Goal: Find specific page/section: Find specific page/section

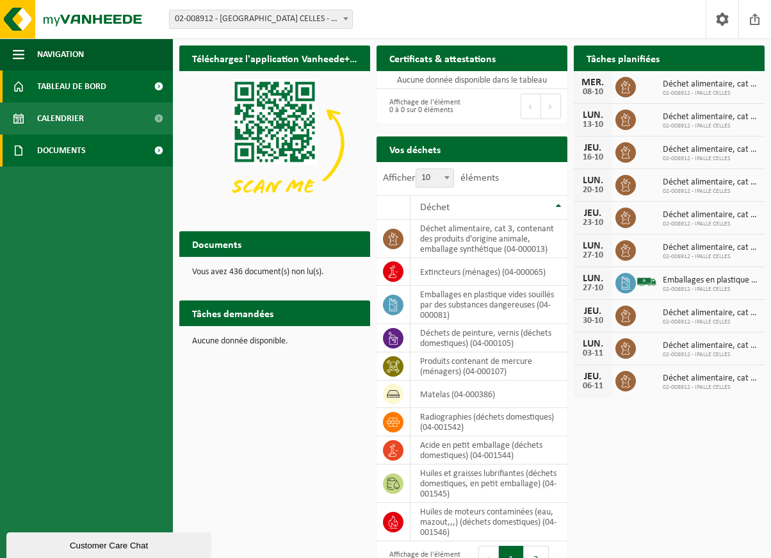
click at [56, 149] on span "Documents" at bounding box center [61, 151] width 49 height 32
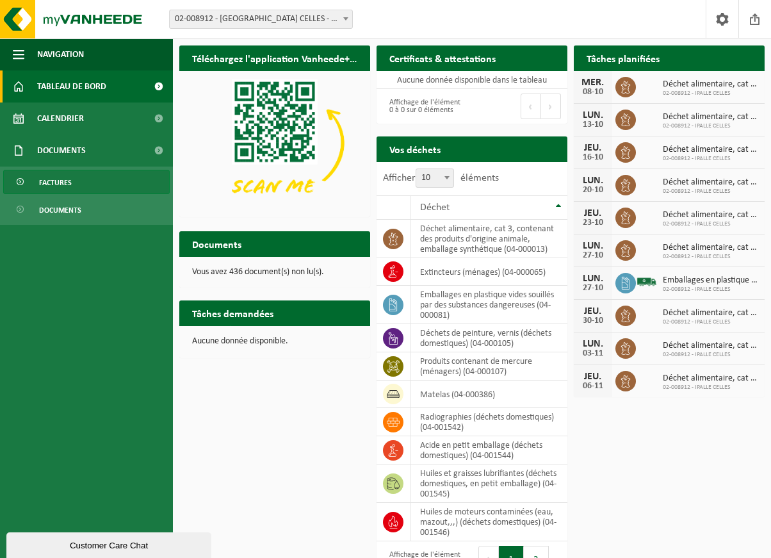
click at [61, 179] on span "Factures" at bounding box center [55, 182] width 33 height 24
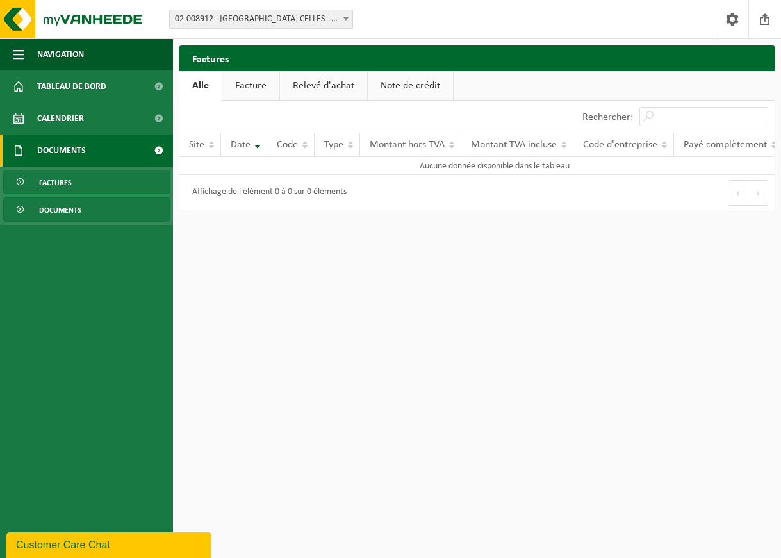
click at [56, 203] on span "Documents" at bounding box center [60, 210] width 42 height 24
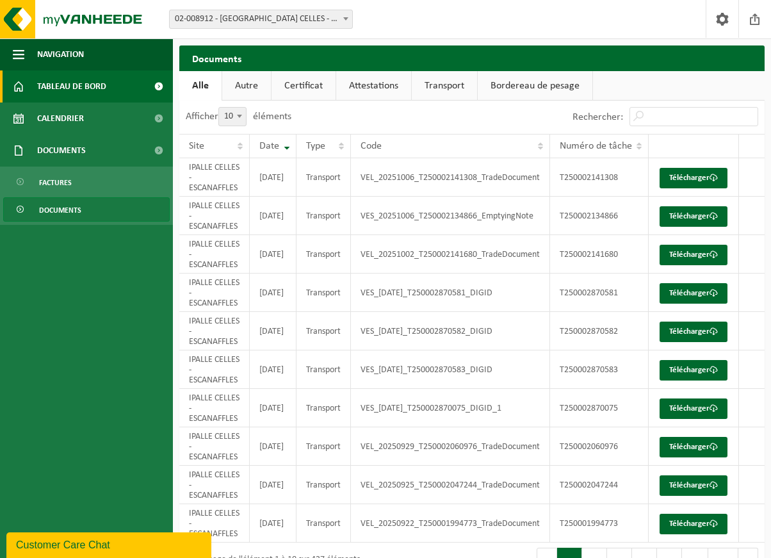
click at [52, 86] on span "Tableau de bord" at bounding box center [71, 86] width 69 height 32
